Goal: Navigation & Orientation: Find specific page/section

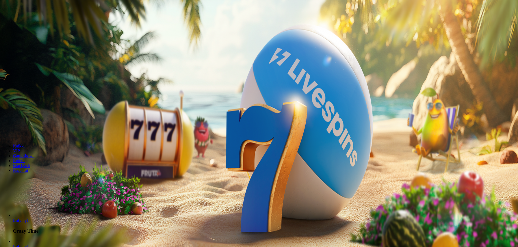
click at [43, 22] on button "Kirjaudu" at bounding box center [38, 20] width 18 height 6
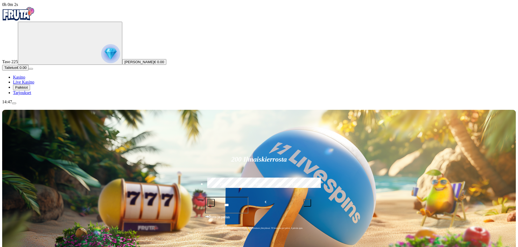
click at [101, 61] on img "Primary" at bounding box center [110, 53] width 19 height 19
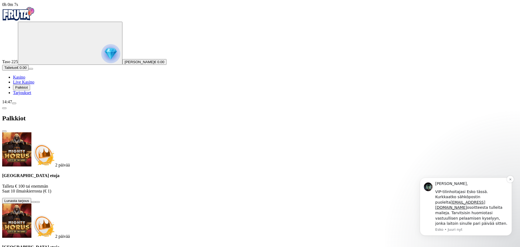
click at [463, 194] on div "Hei Veeti, VIP-tilinhoitajasi Esko tässä. Kurkkaatko sähköpostin puolelta VIP@F…" at bounding box center [471, 203] width 73 height 45
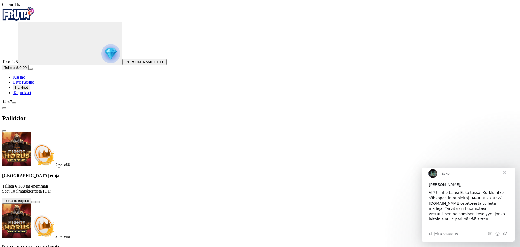
click at [506, 176] on span "Sulje" at bounding box center [504, 171] width 19 height 19
